Goal: Ask a question

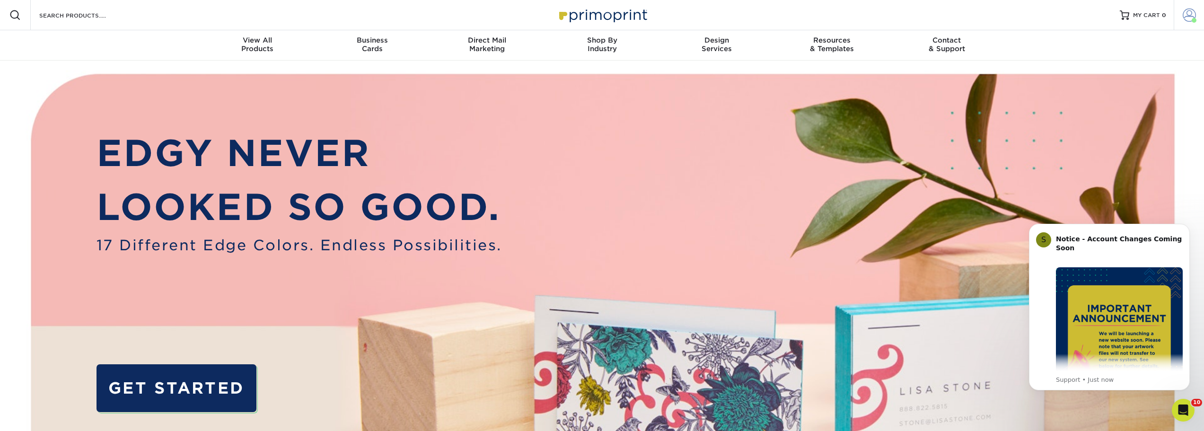
click at [1188, 20] on span at bounding box center [1189, 15] width 13 height 13
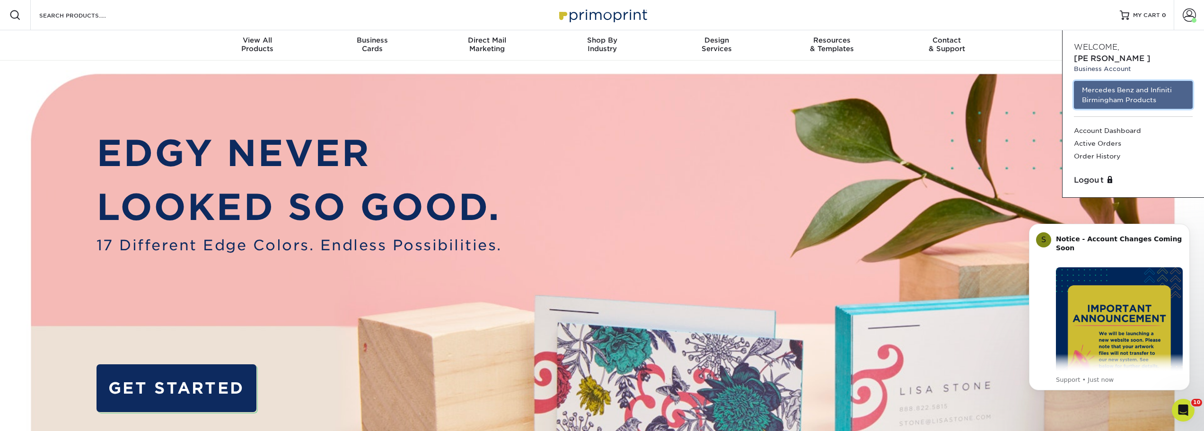
click at [1115, 82] on link "Mercedes Benz and Infiniti Birmingham Products" at bounding box center [1133, 95] width 119 height 28
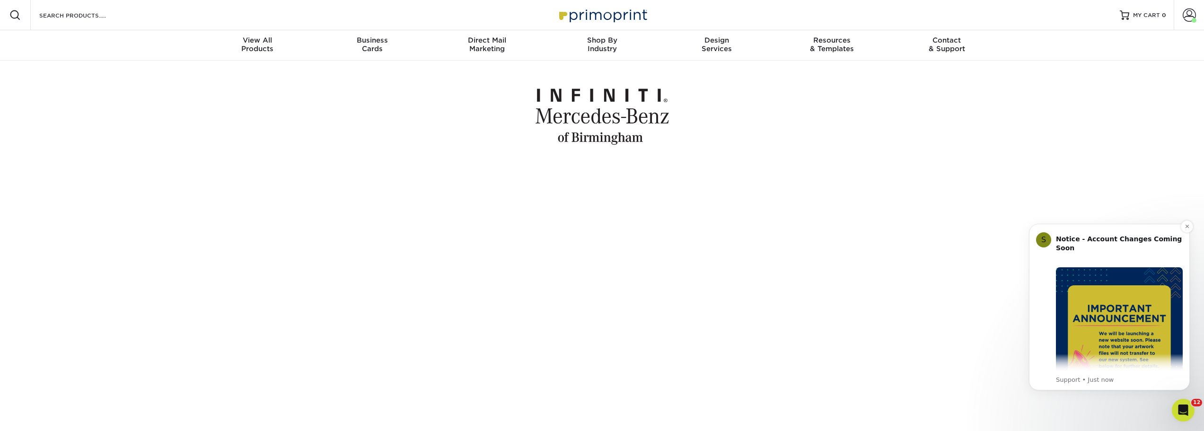
click at [1113, 359] on img "Message content" at bounding box center [1119, 330] width 127 height 127
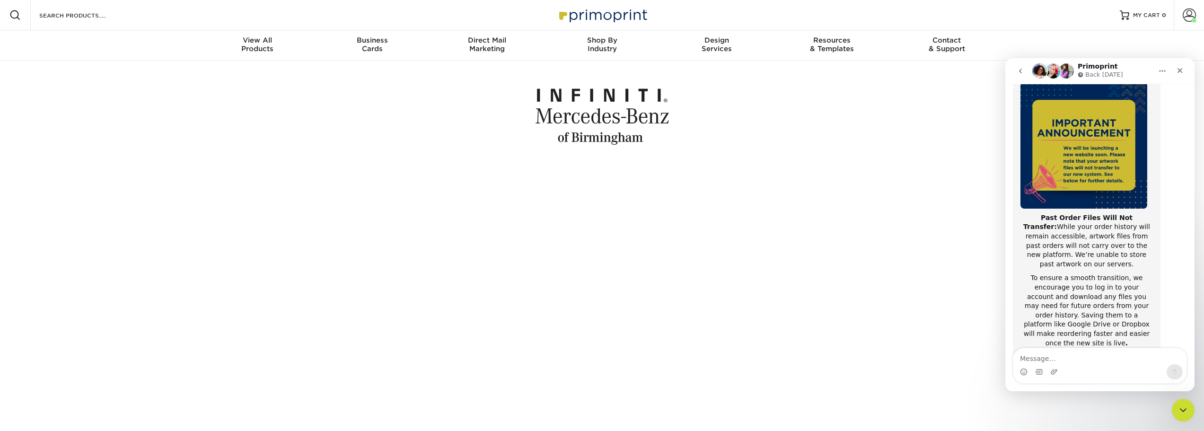
scroll to position [150, 0]
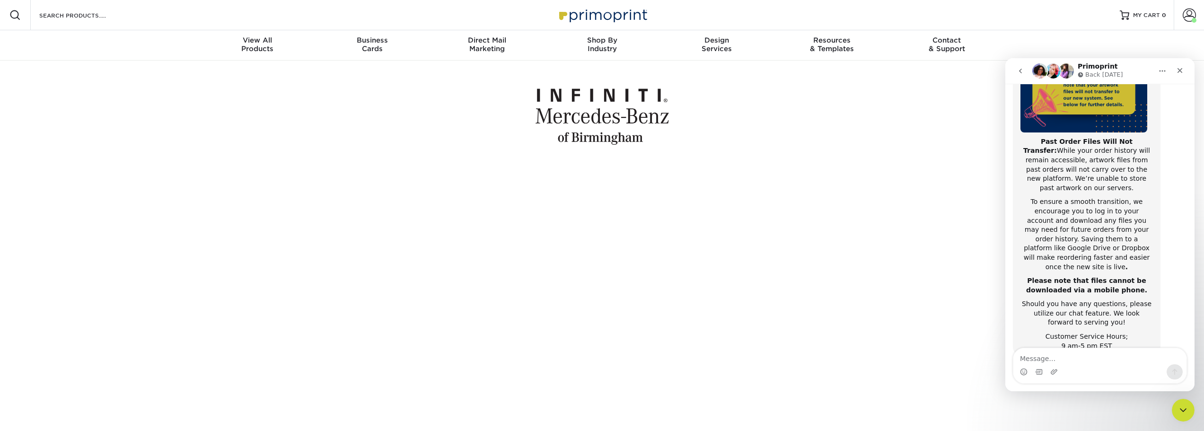
click at [898, 163] on div at bounding box center [602, 116] width 1204 height 110
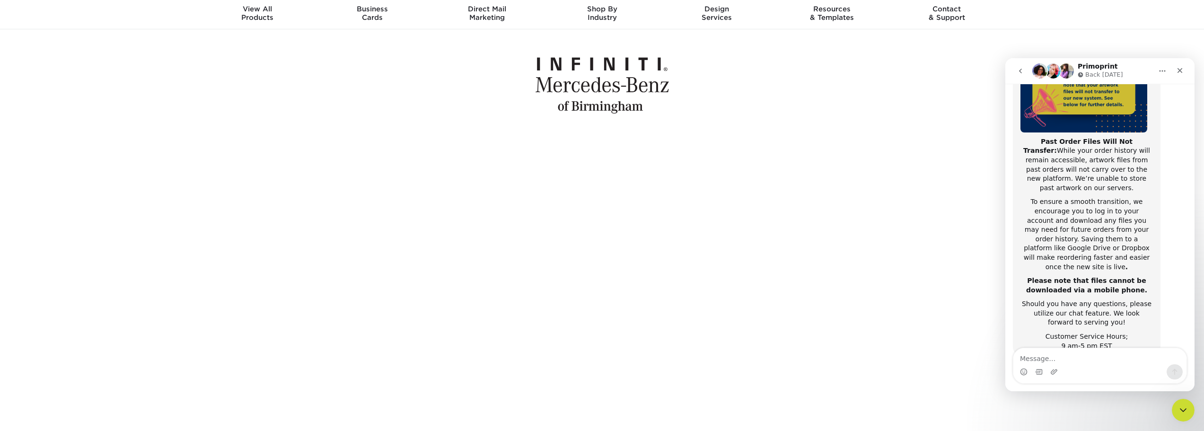
scroll to position [28, 0]
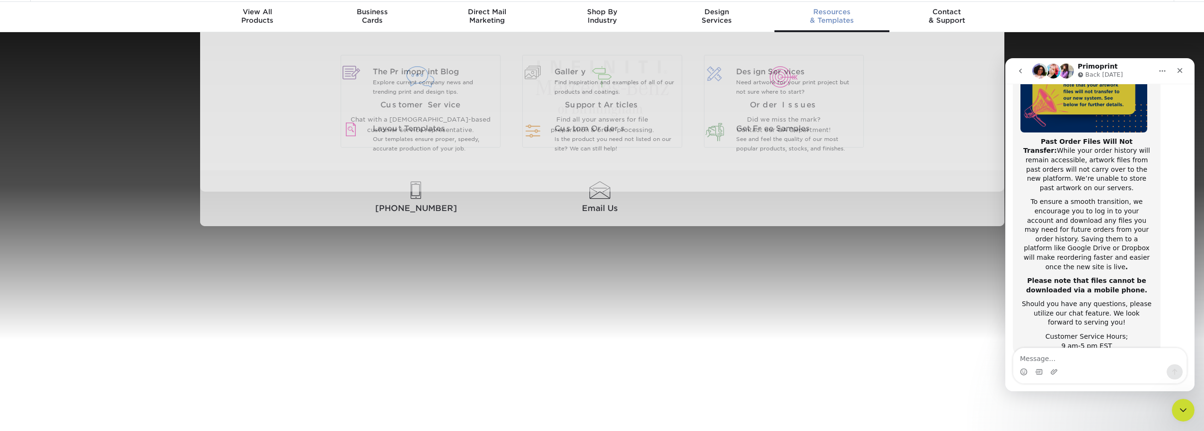
click at [835, 21] on div "Resources & Templates" at bounding box center [832, 16] width 115 height 17
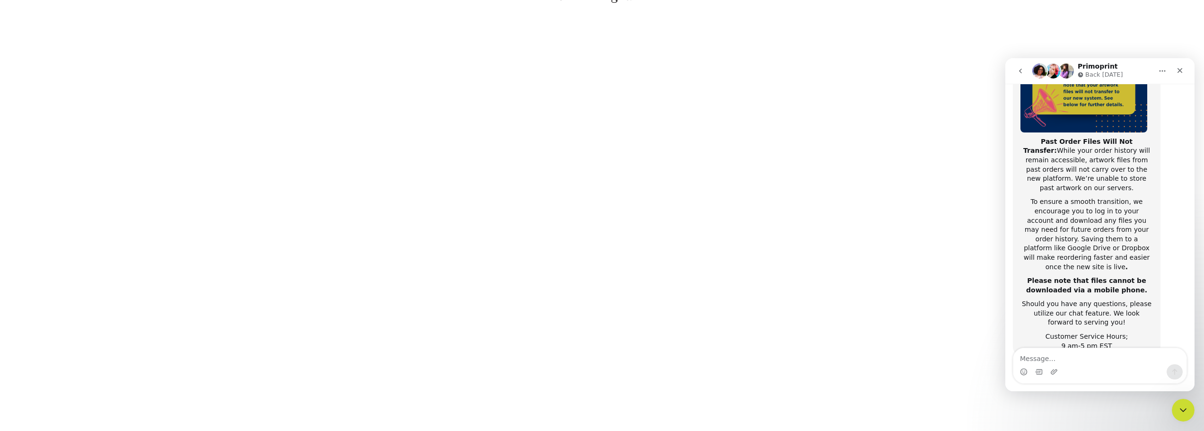
scroll to position [0, 0]
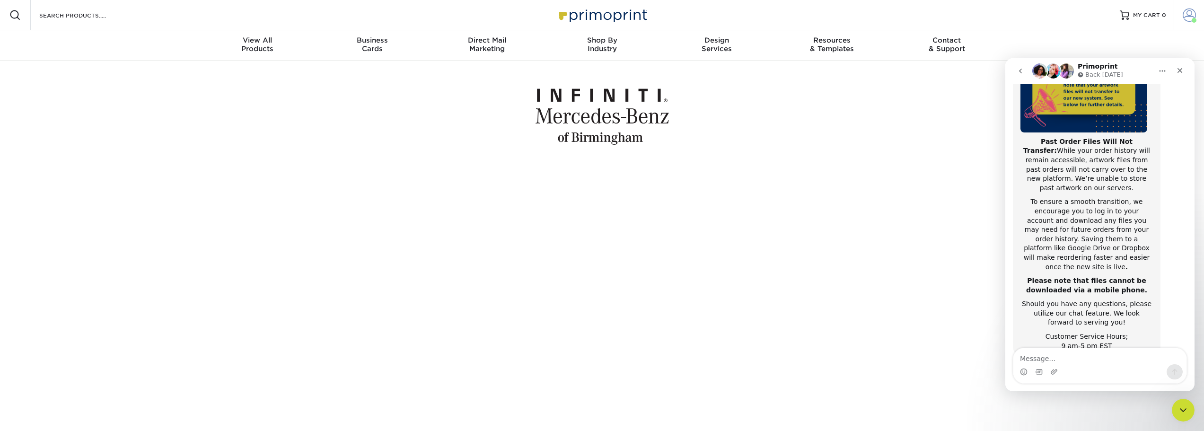
click at [1190, 19] on span at bounding box center [1189, 15] width 13 height 13
click at [1179, 70] on icon "Close" at bounding box center [1180, 70] width 5 height 5
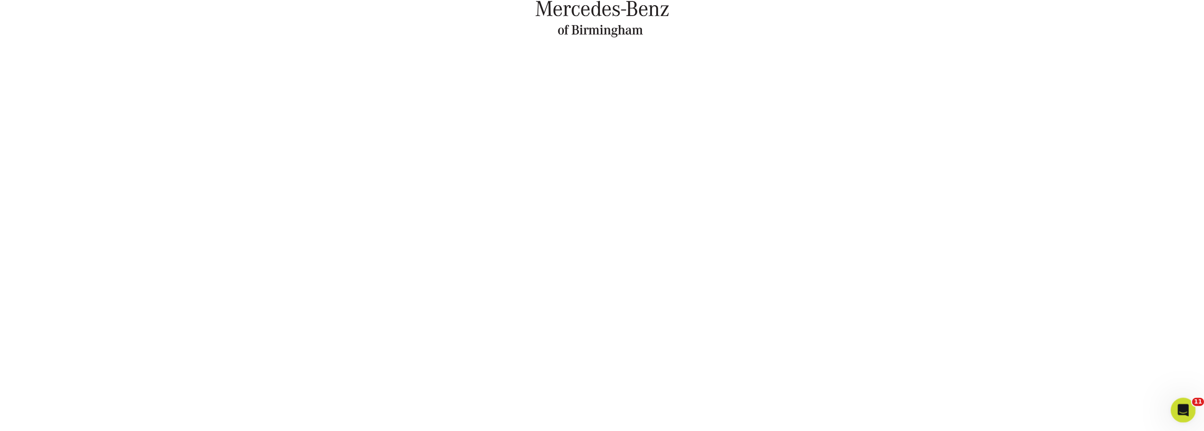
scroll to position [170, 0]
click at [1177, 406] on icon "Open Intercom Messenger" at bounding box center [1182, 409] width 16 height 16
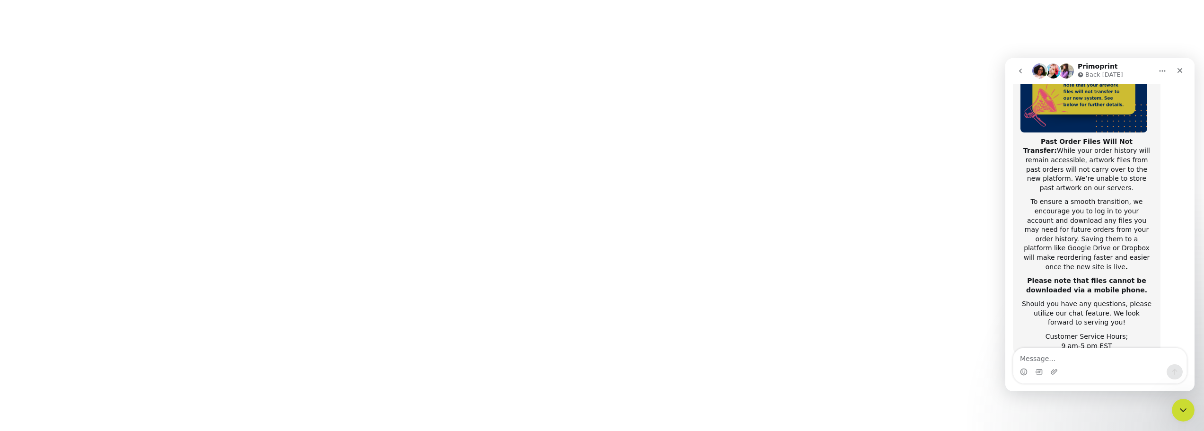
scroll to position [0, 0]
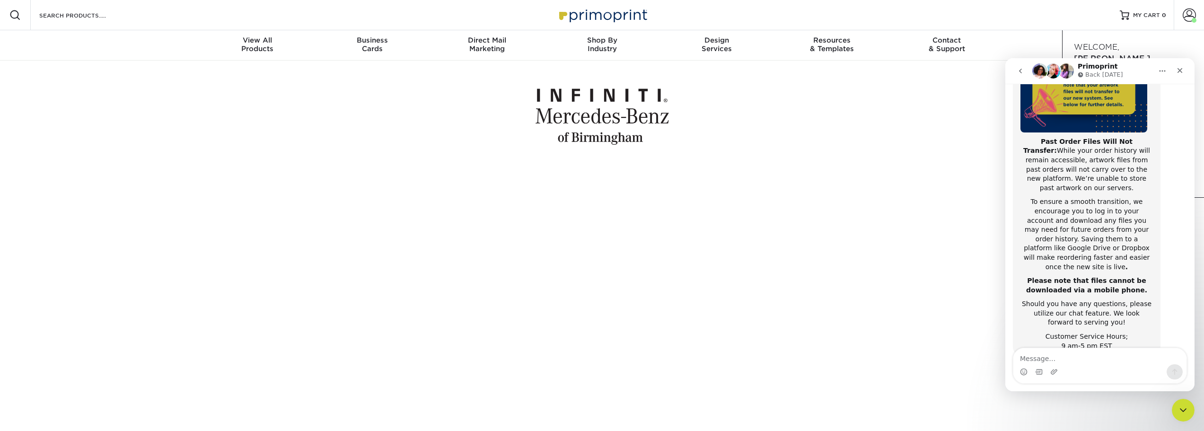
click at [1164, 66] on button "Home" at bounding box center [1163, 71] width 18 height 18
click at [914, 123] on div at bounding box center [602, 116] width 1204 height 110
click at [1182, 72] on icon "Close" at bounding box center [1180, 70] width 5 height 5
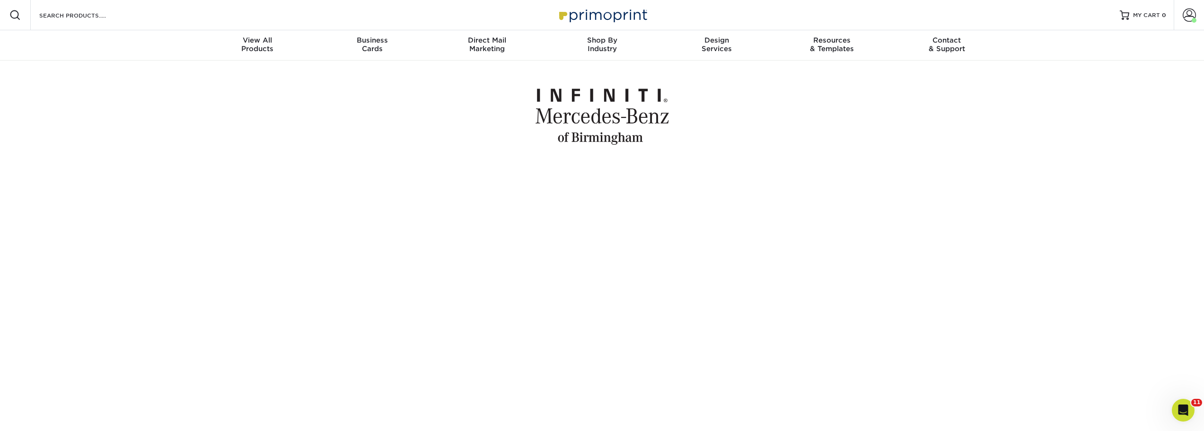
click at [1110, 169] on div at bounding box center [602, 116] width 1204 height 110
click at [1193, 14] on span at bounding box center [1189, 15] width 13 height 13
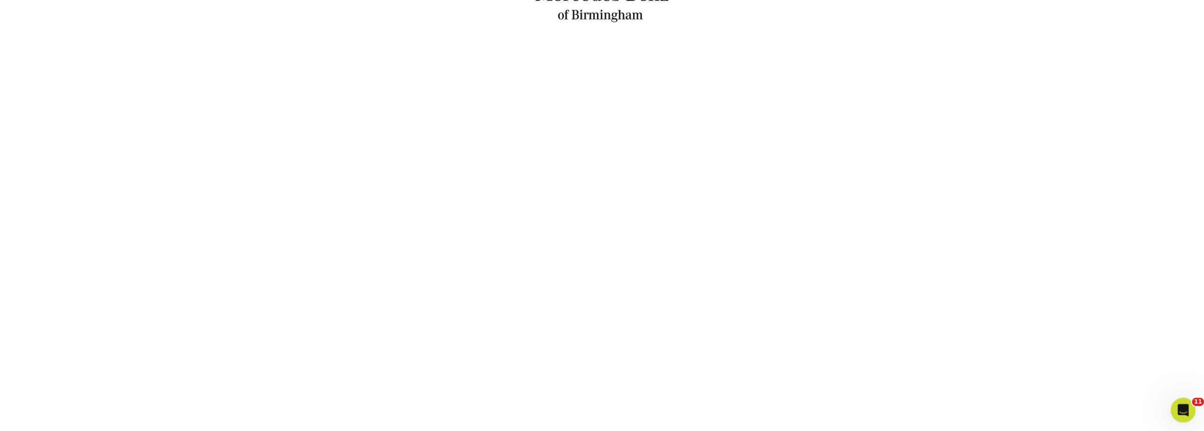
scroll to position [142, 0]
click html
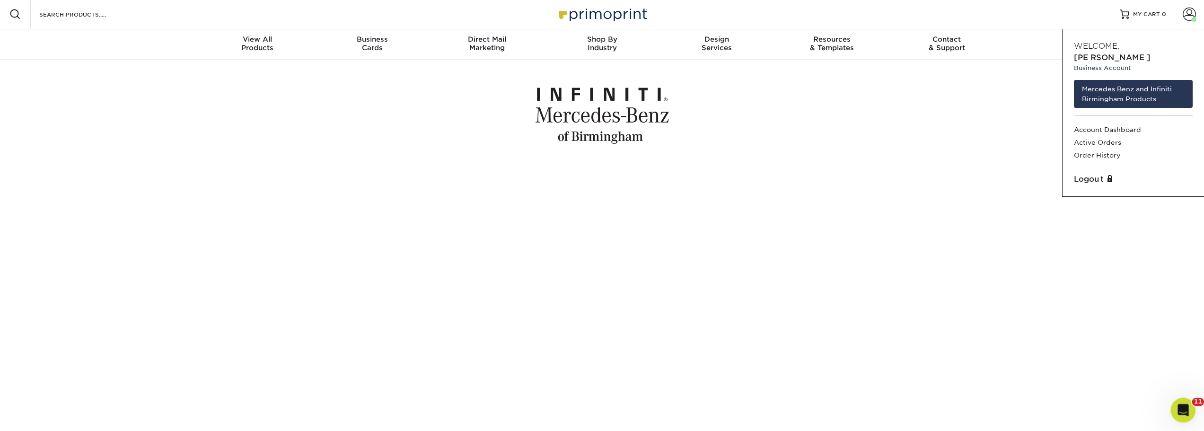
scroll to position [0, 0]
click at [1149, 83] on link "Mercedes Benz and Infiniti Birmingham Products" at bounding box center [1133, 95] width 119 height 28
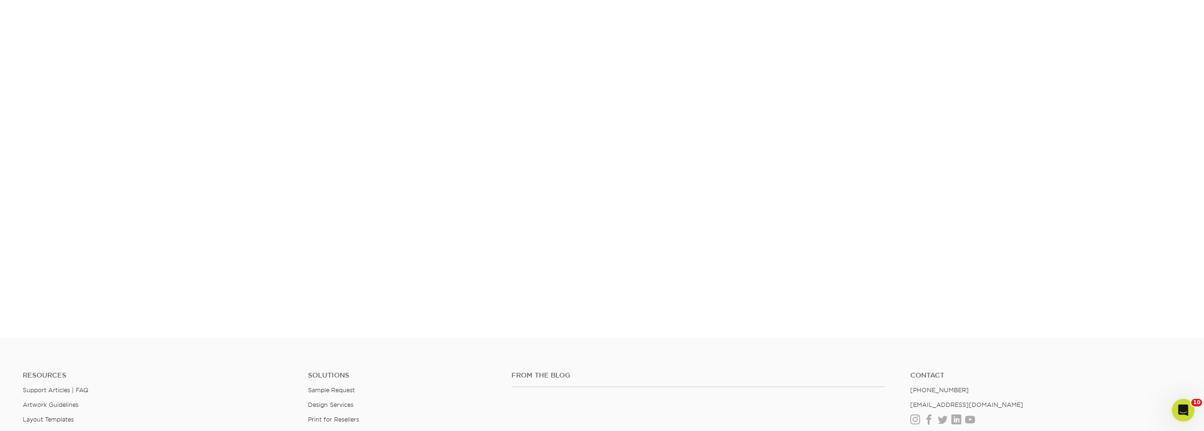
scroll to position [222, 0]
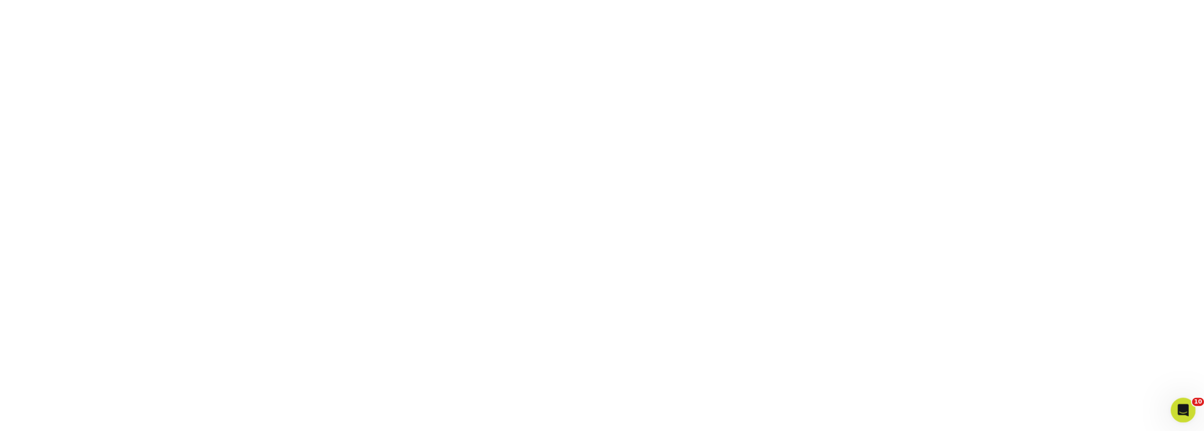
click at [1183, 402] on div "Open Intercom Messenger" at bounding box center [1181, 408] width 31 height 31
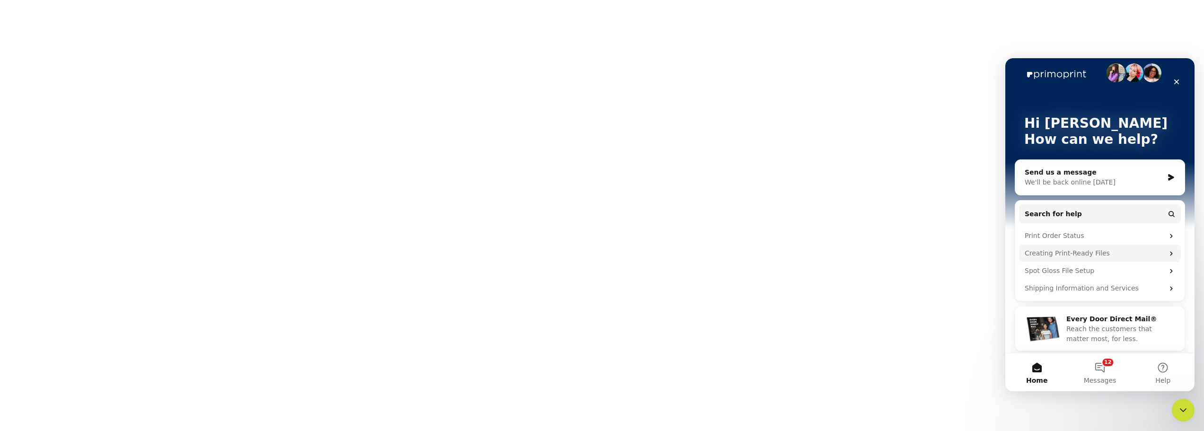
scroll to position [13, 0]
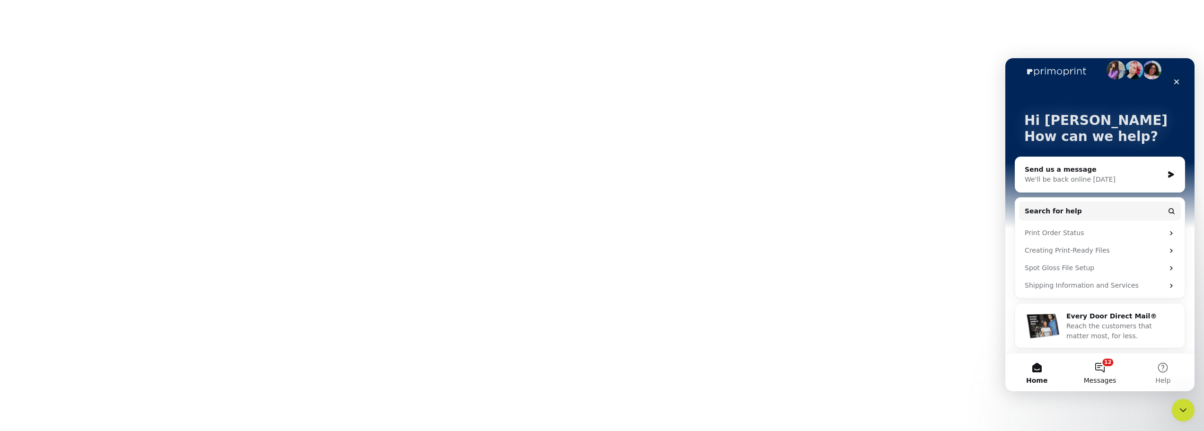
click at [1097, 364] on button "12 Messages" at bounding box center [1099, 372] width 63 height 38
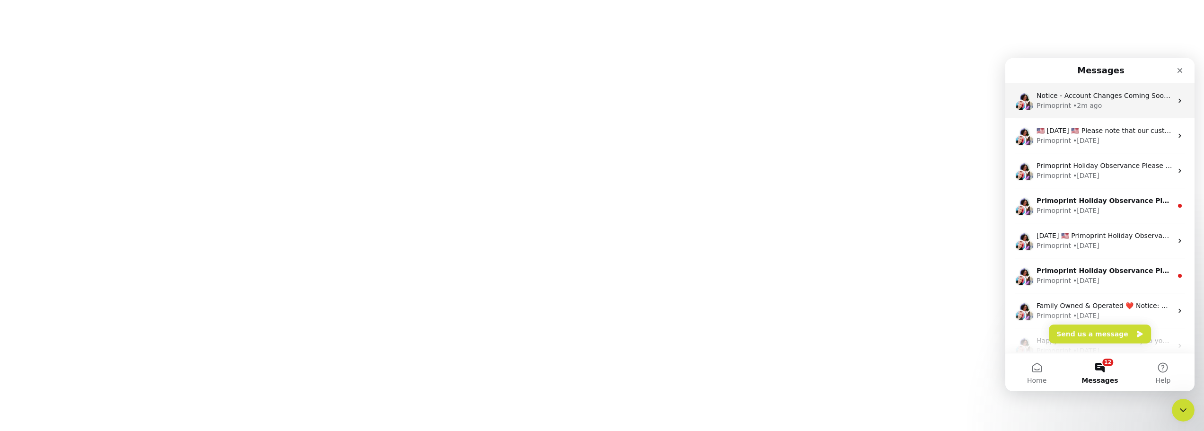
click at [1114, 106] on div "Primoprint • 2m ago" at bounding box center [1105, 106] width 136 height 10
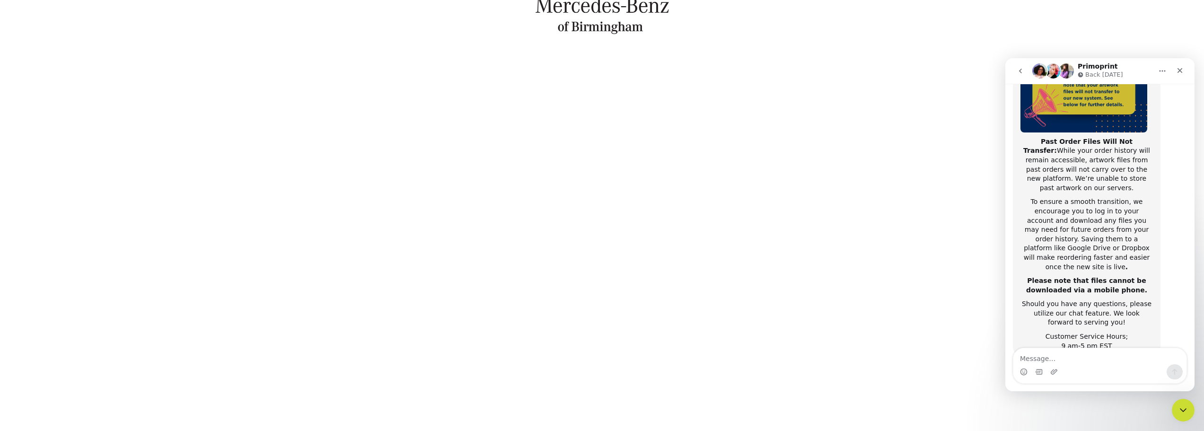
scroll to position [95, 0]
click at [1188, 74] on div "Close" at bounding box center [1180, 70] width 17 height 17
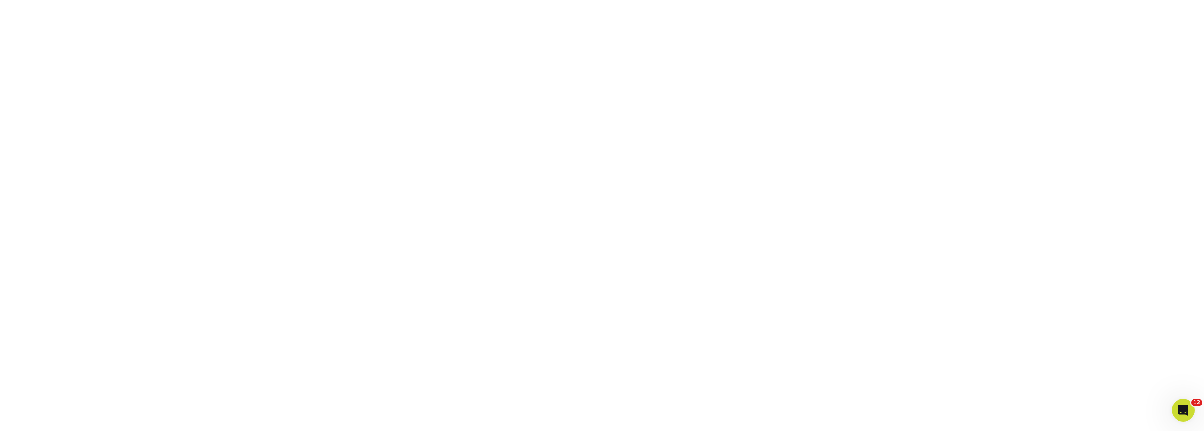
scroll to position [123, 0]
click at [1178, 398] on div "Open Intercom Messenger" at bounding box center [1181, 408] width 31 height 31
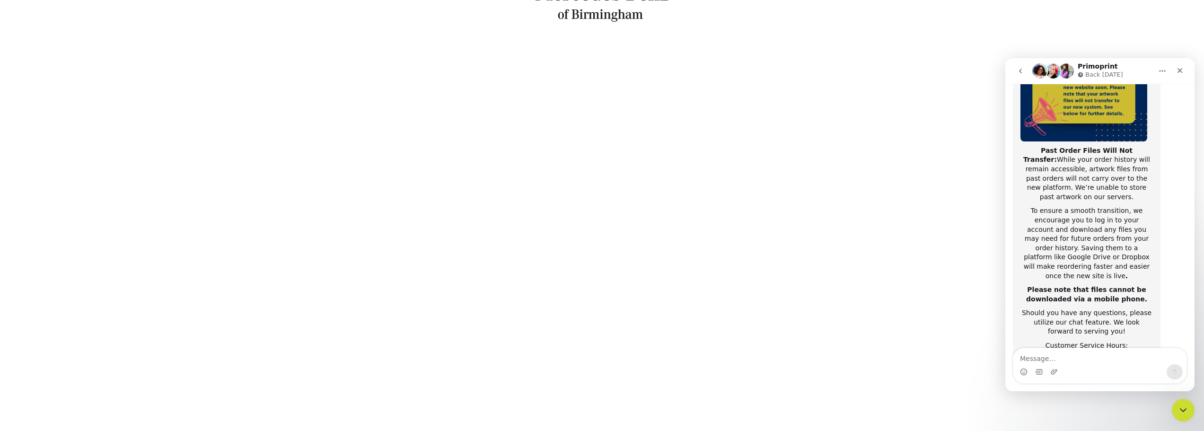
scroll to position [150, 0]
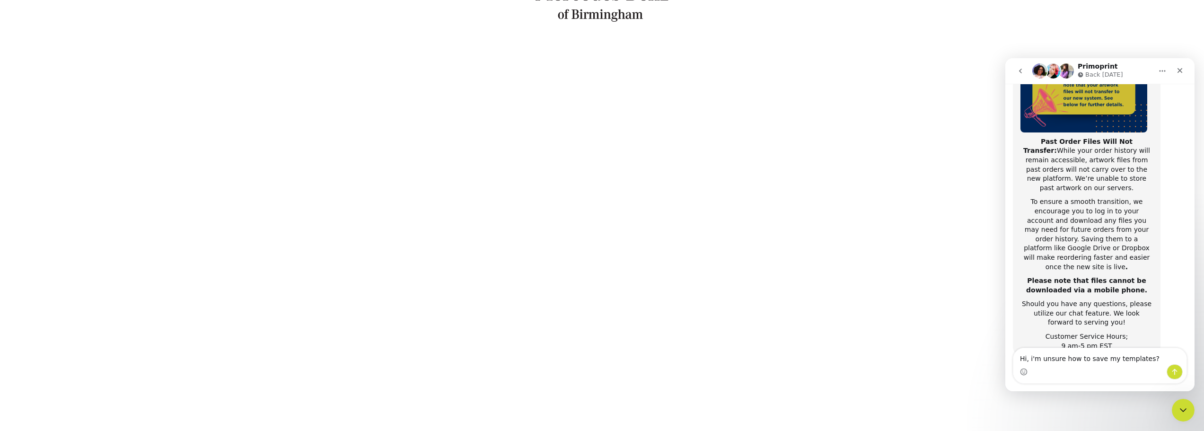
type textarea "Hi, i'm unsure how to save my templates?"
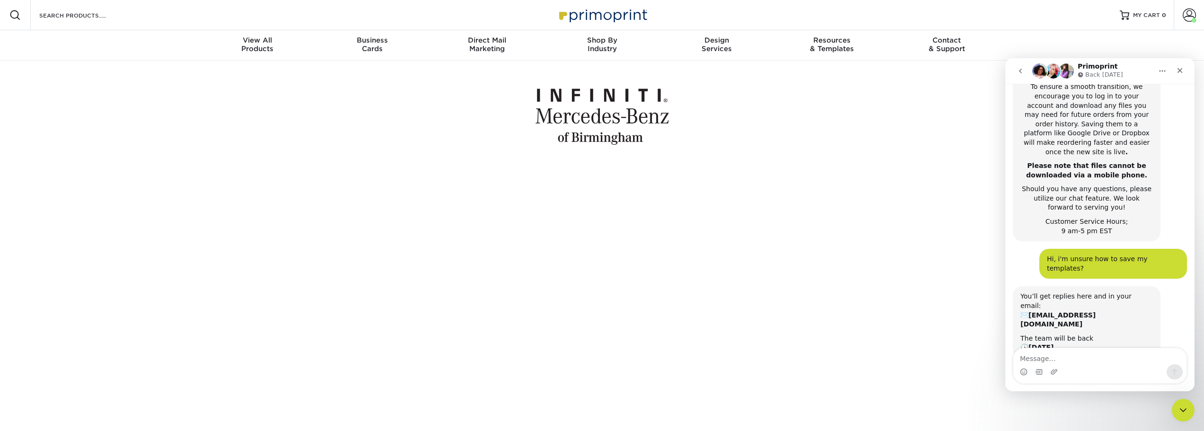
scroll to position [265, 0]
click at [1175, 73] on div "Close" at bounding box center [1180, 70] width 17 height 17
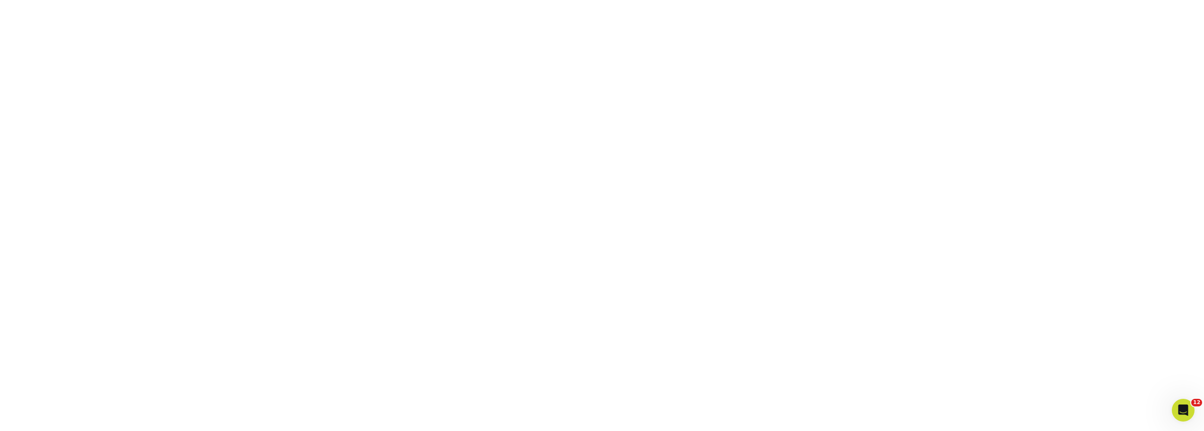
scroll to position [170, 0]
